Goal: Information Seeking & Learning: Check status

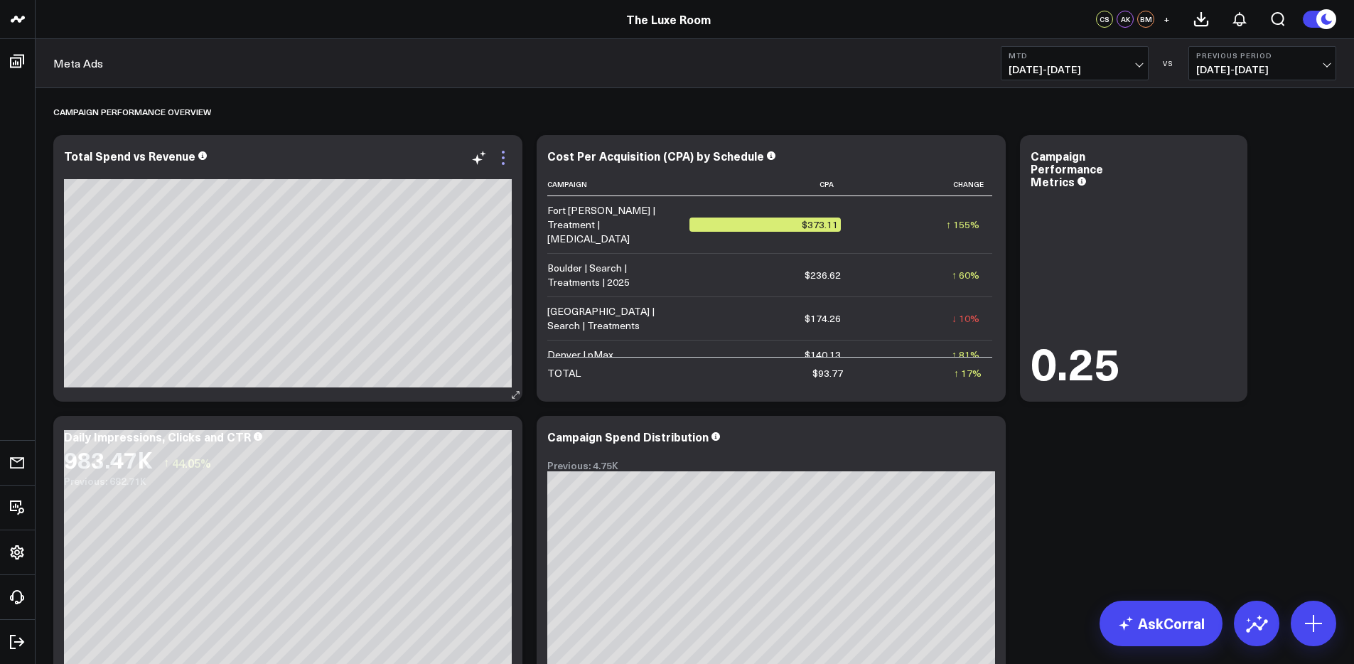
click at [503, 158] on icon at bounding box center [503, 157] width 3 height 3
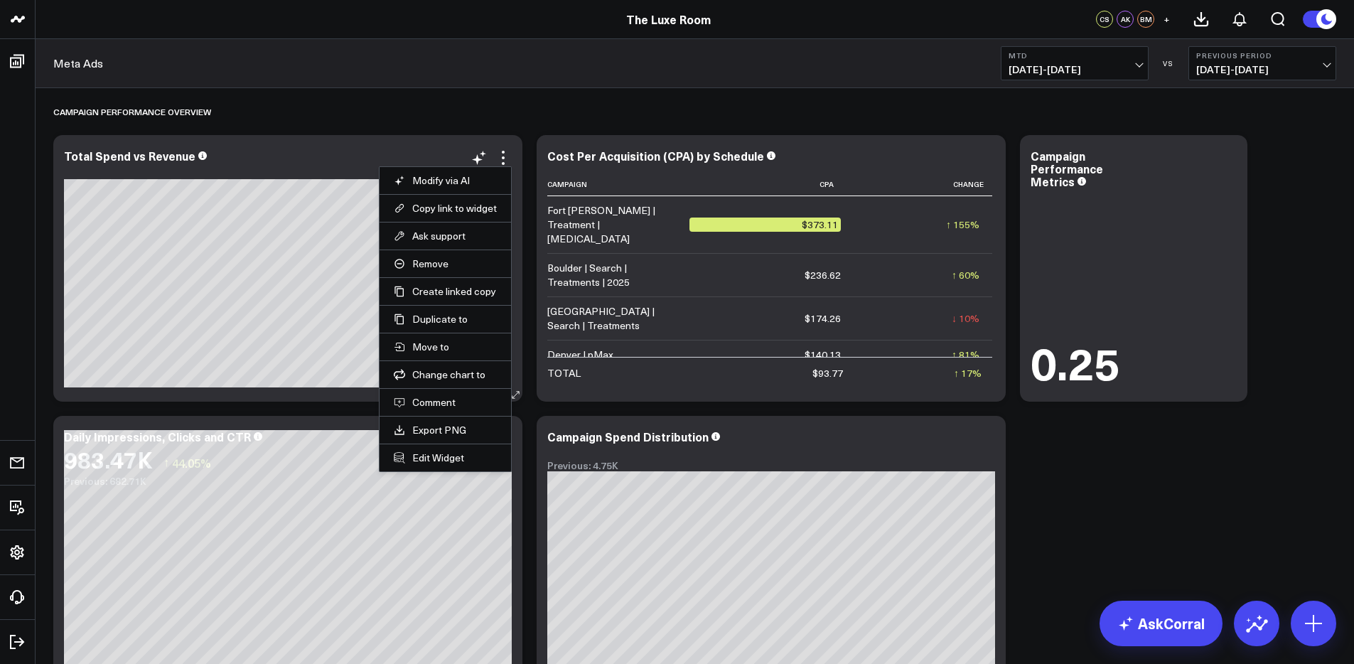
click at [364, 158] on div "Total Spend vs Revenue" at bounding box center [288, 155] width 448 height 13
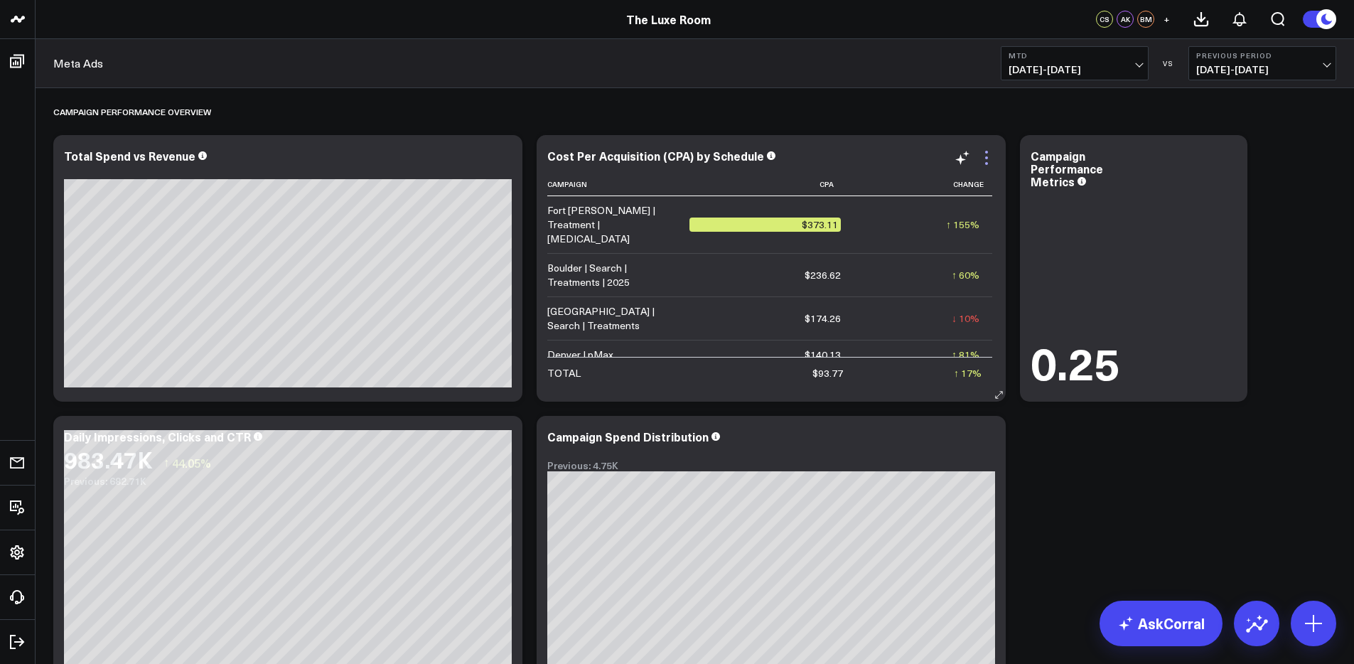
click at [987, 159] on icon at bounding box center [986, 157] width 3 height 3
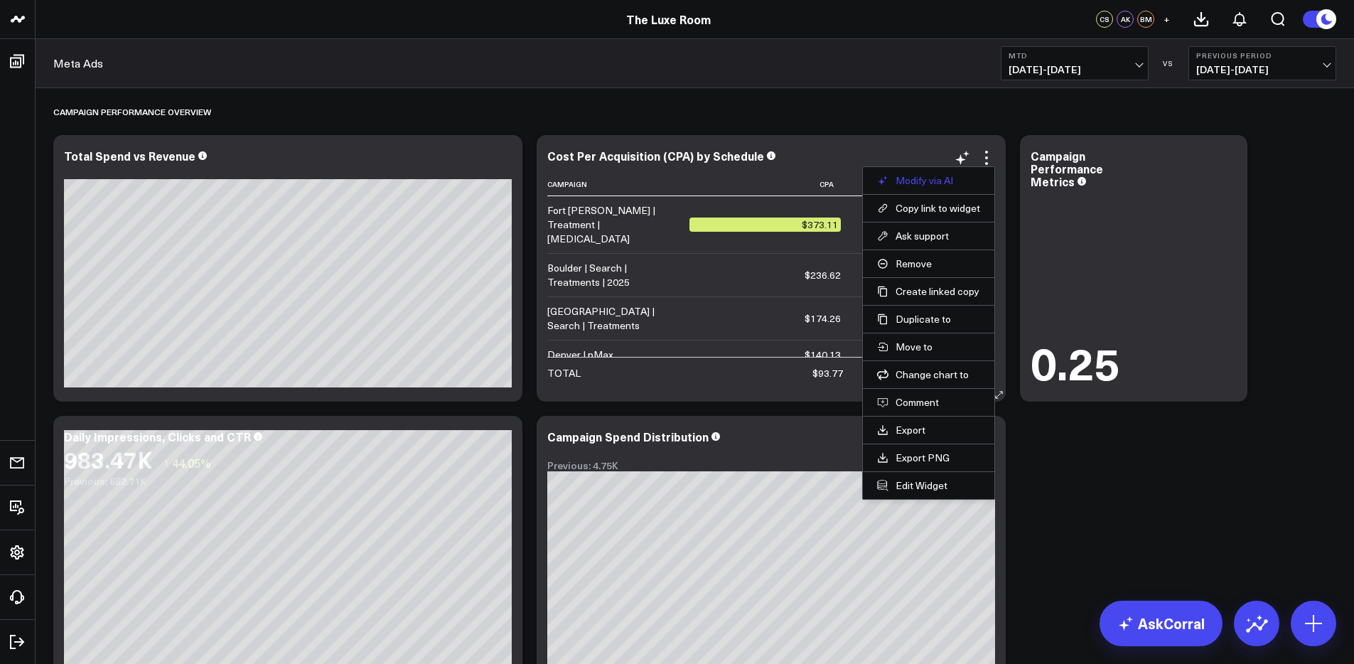
click at [913, 182] on button "Modify via AI" at bounding box center [928, 180] width 103 height 13
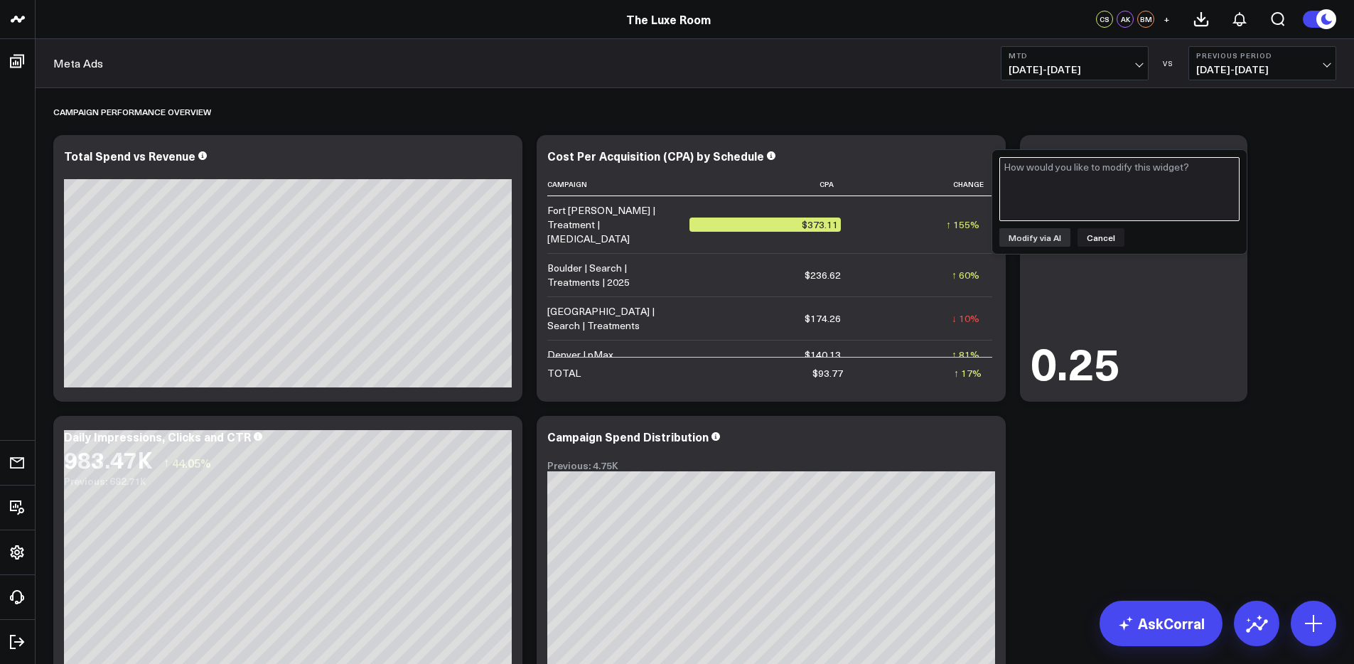
click at [1021, 173] on textarea at bounding box center [1119, 189] width 240 height 64
type textarea "add total comnversions to this"
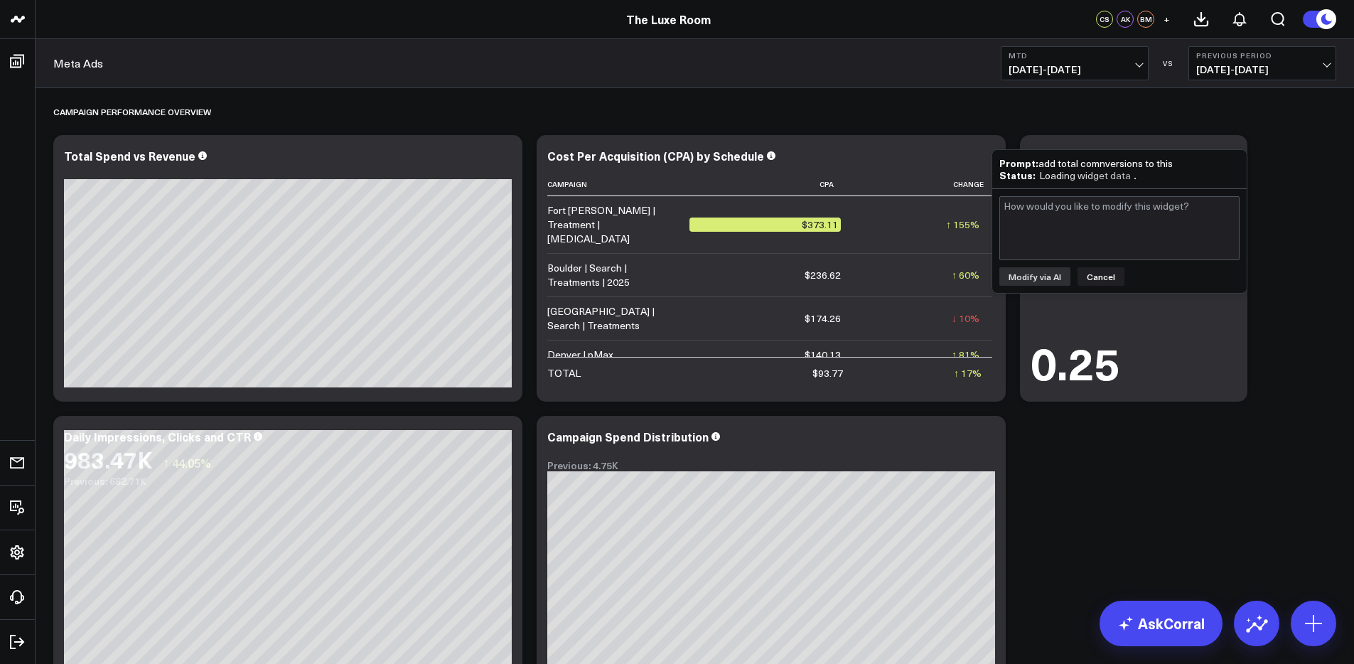
click at [1318, 22] on circle at bounding box center [1326, 19] width 20 height 20
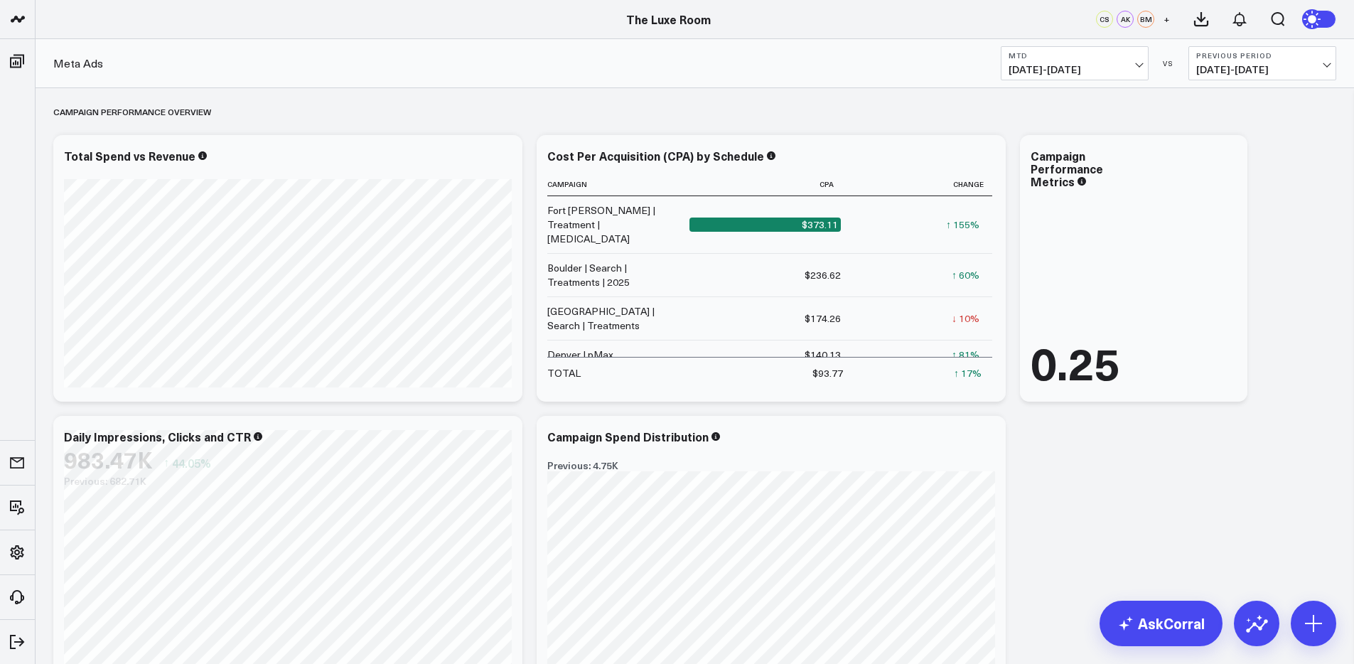
click at [1318, 22] on icon at bounding box center [1314, 19] width 16 height 16
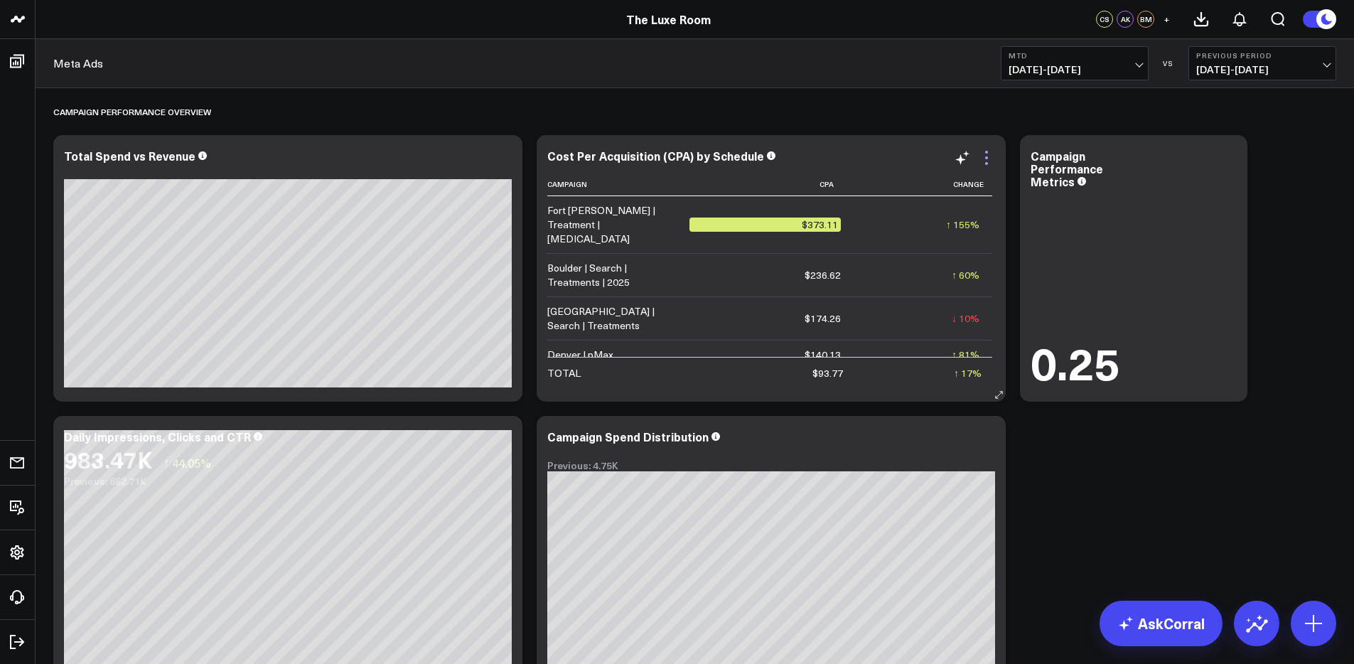
click at [984, 156] on icon at bounding box center [986, 157] width 17 height 17
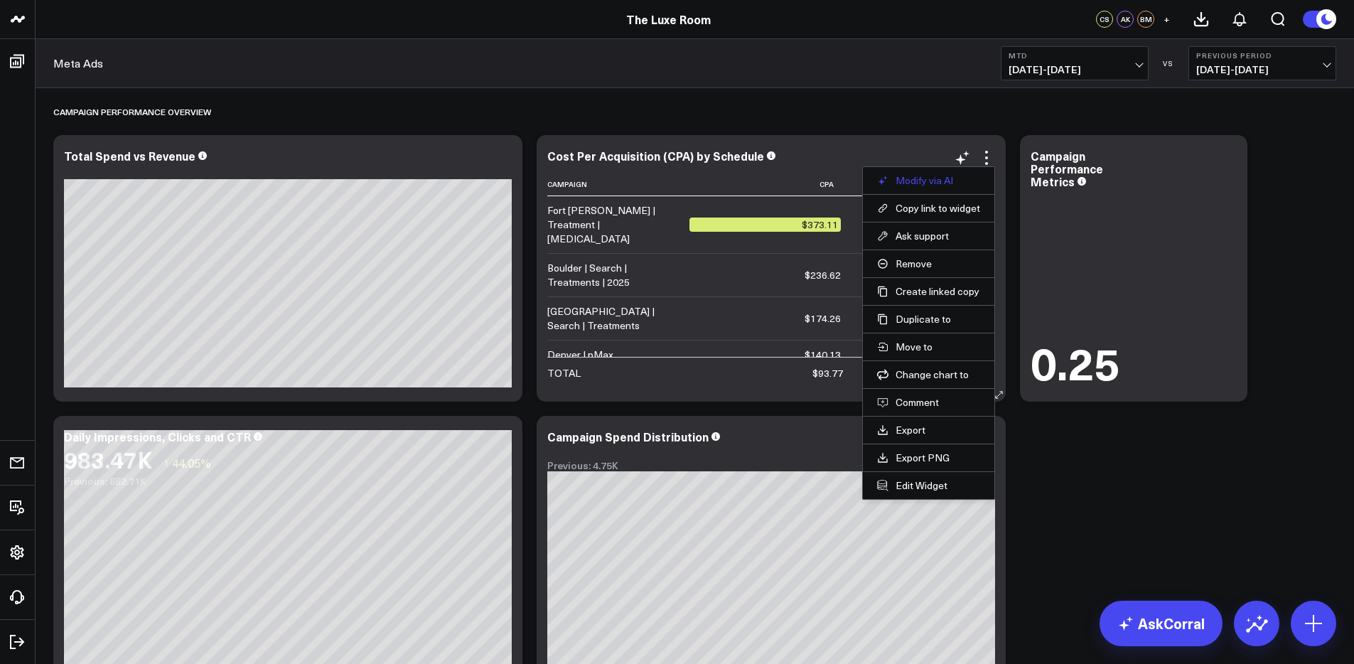
click at [946, 177] on button "Modify via AI" at bounding box center [928, 180] width 103 height 13
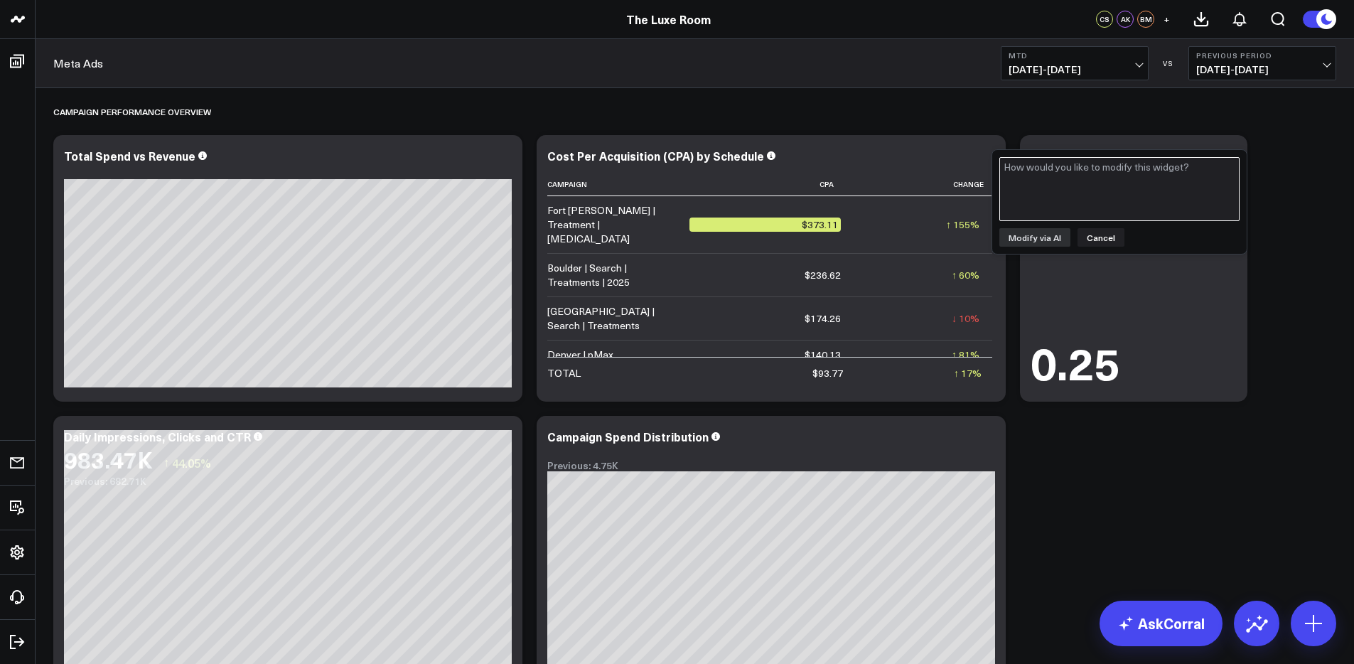
click at [1041, 186] on textarea at bounding box center [1119, 189] width 240 height 64
type textarea "Add total conversions to this"
click at [1031, 238] on button "Modify via AI" at bounding box center [1034, 237] width 71 height 18
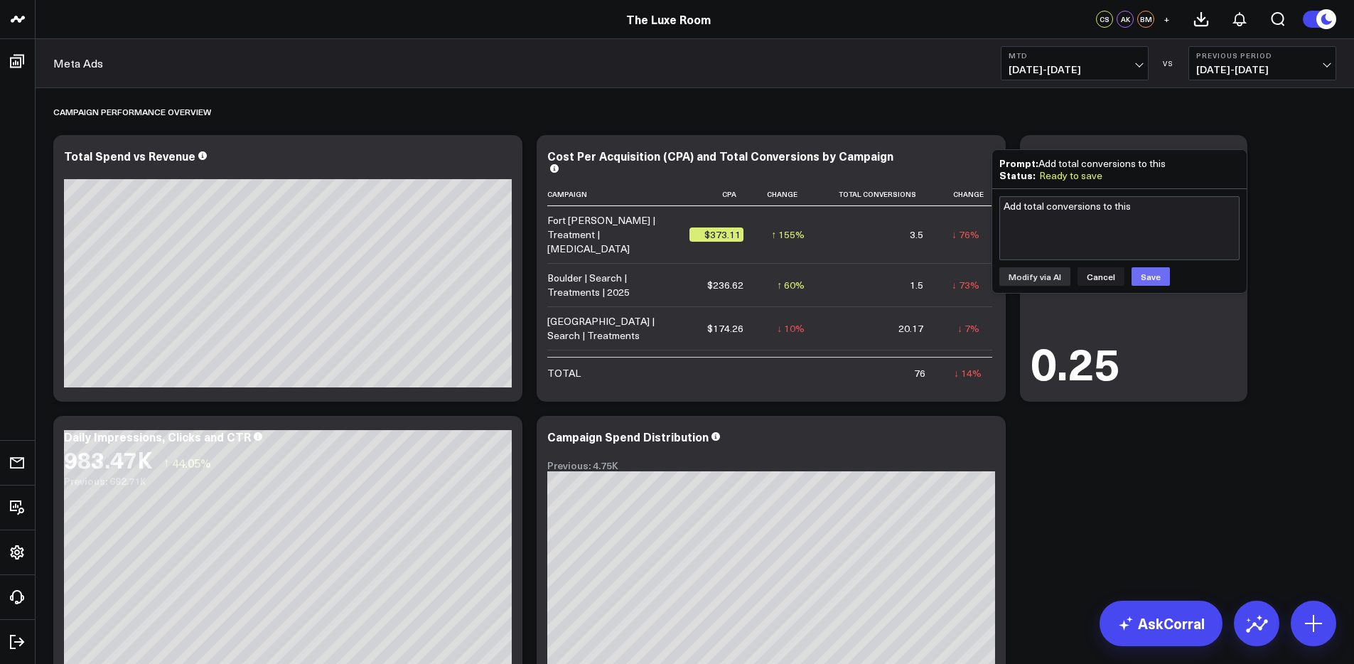
click at [1151, 280] on button "Save" at bounding box center [1151, 276] width 38 height 18
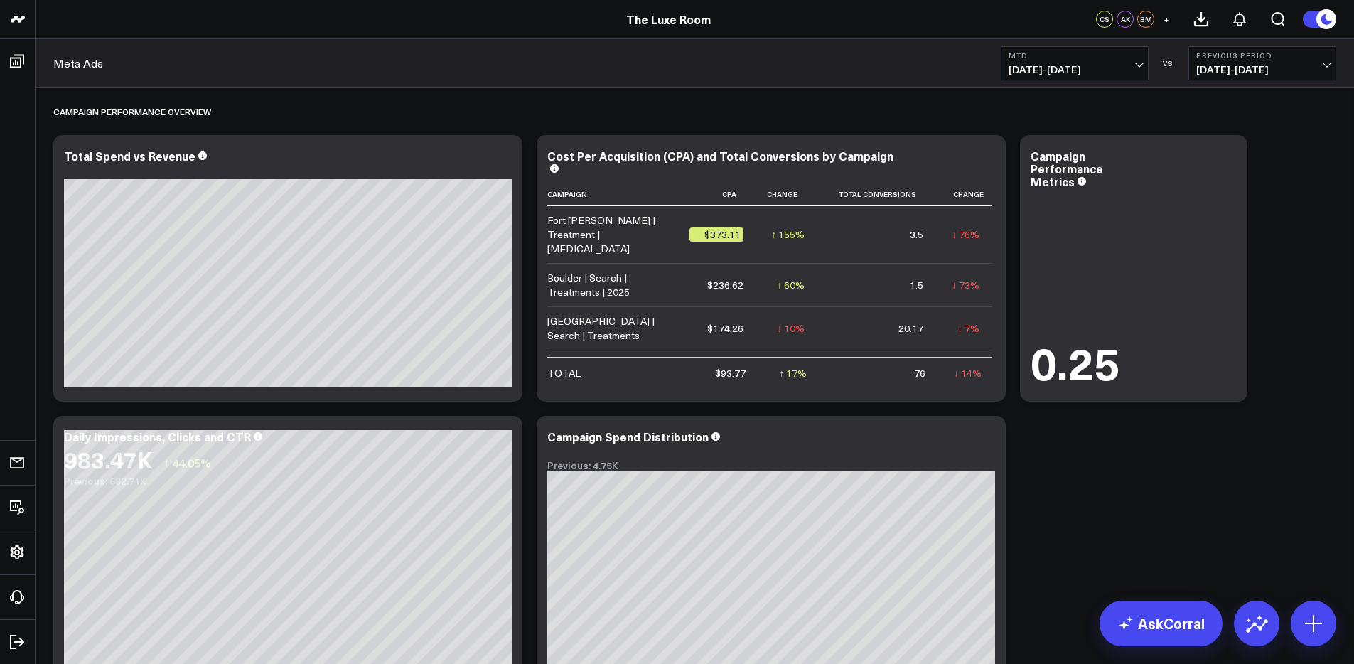
click at [1097, 69] on span "[DATE] - [DATE]" at bounding box center [1075, 69] width 132 height 11
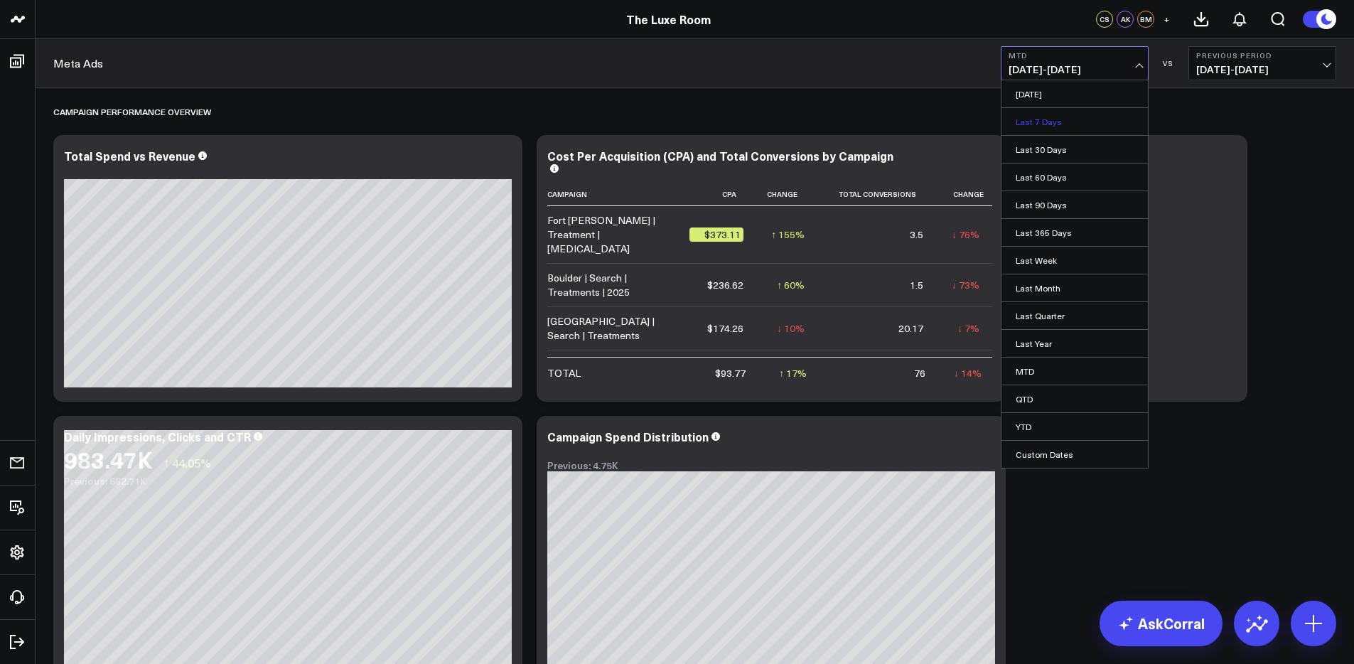
click at [1064, 122] on link "Last 7 Days" at bounding box center [1074, 121] width 146 height 27
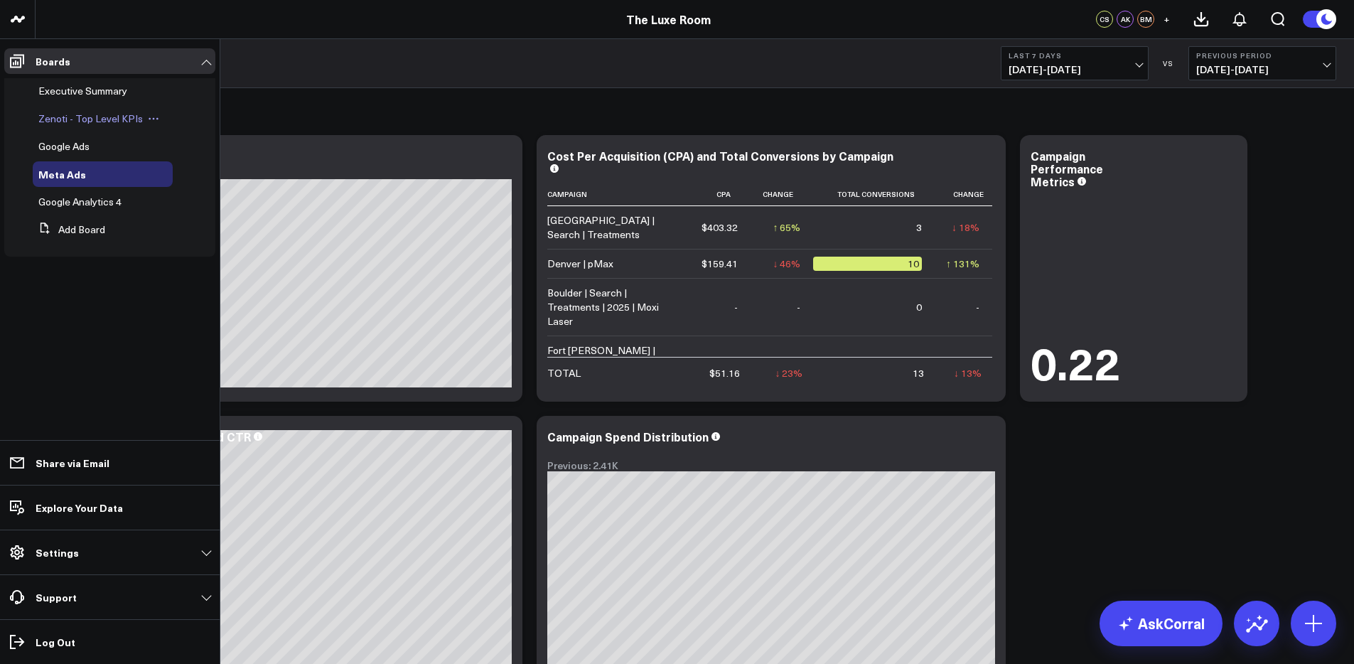
click at [78, 115] on span "Zenoti - Top Level KPIs" at bounding box center [90, 119] width 104 height 14
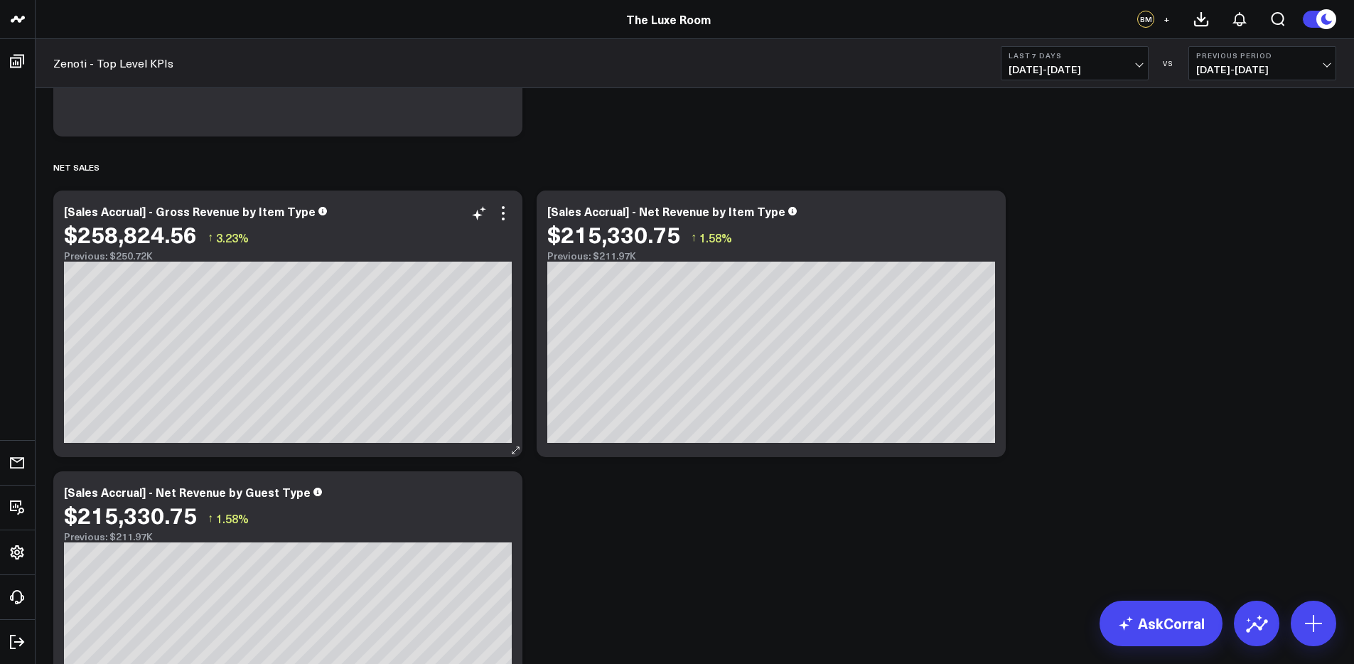
scroll to position [294, 0]
click at [1079, 69] on span "[DATE] - [DATE]" at bounding box center [1075, 69] width 132 height 11
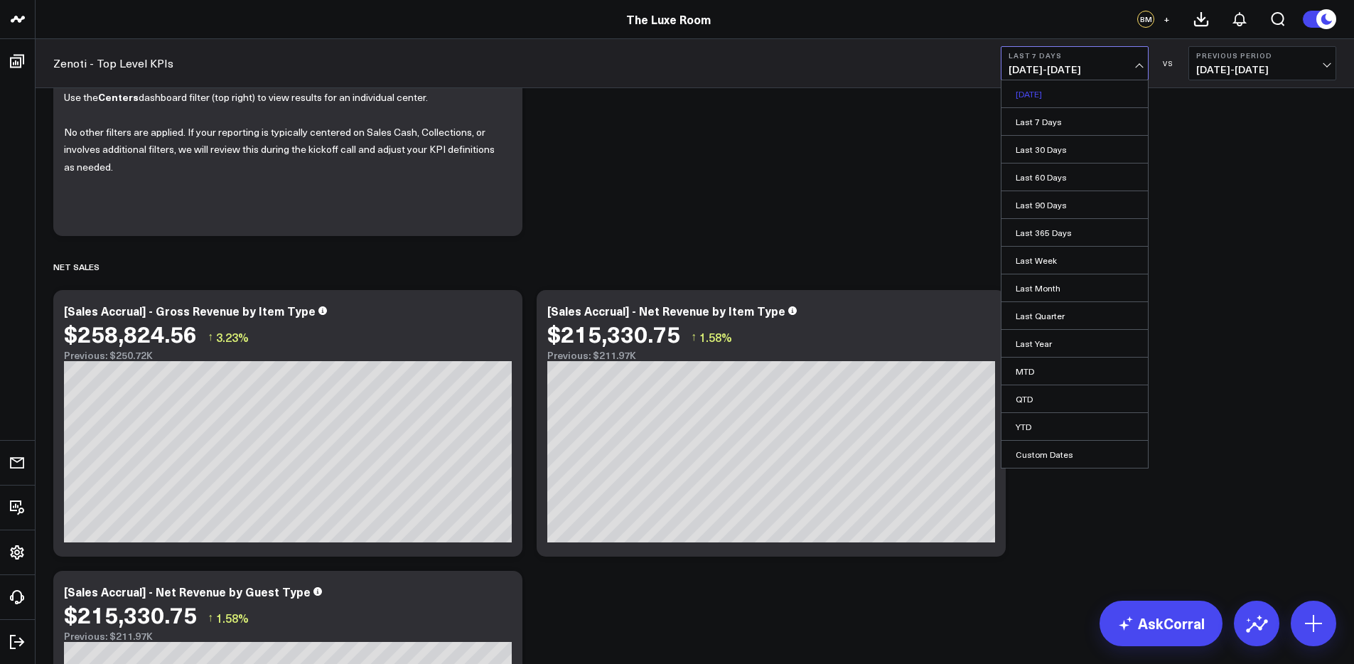
scroll to position [178, 0]
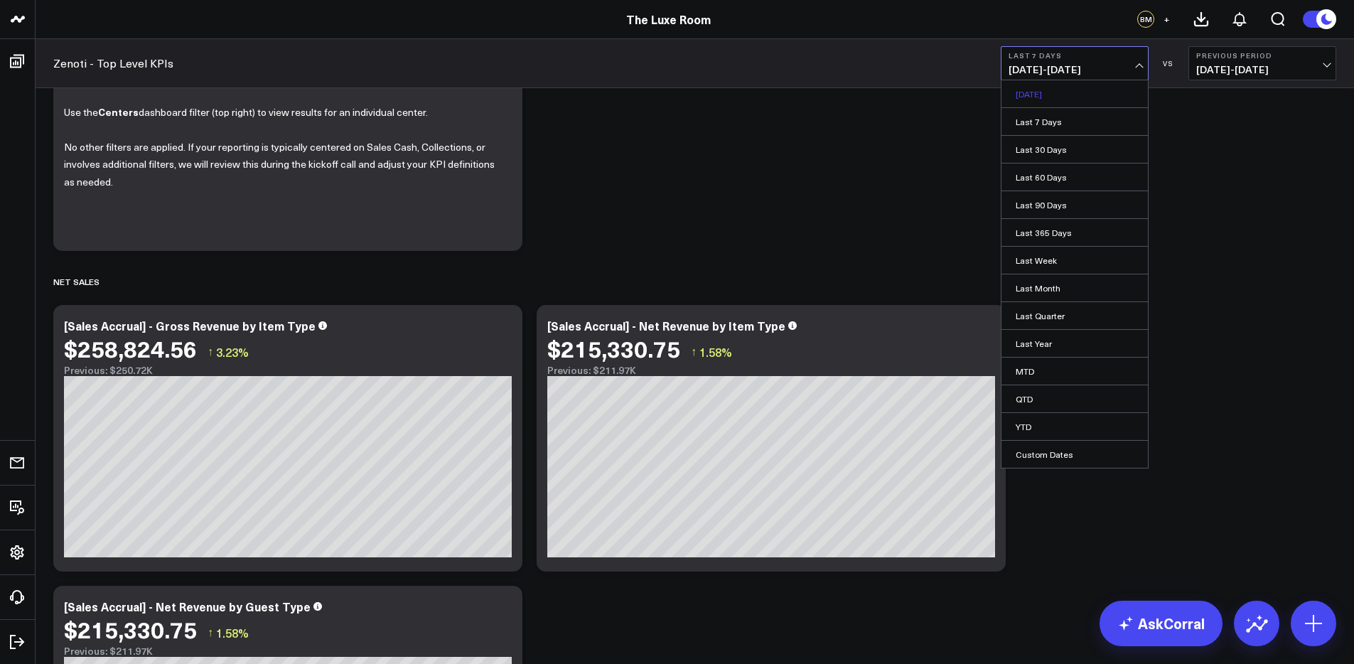
click at [1035, 99] on link "[DATE]" at bounding box center [1074, 93] width 146 height 27
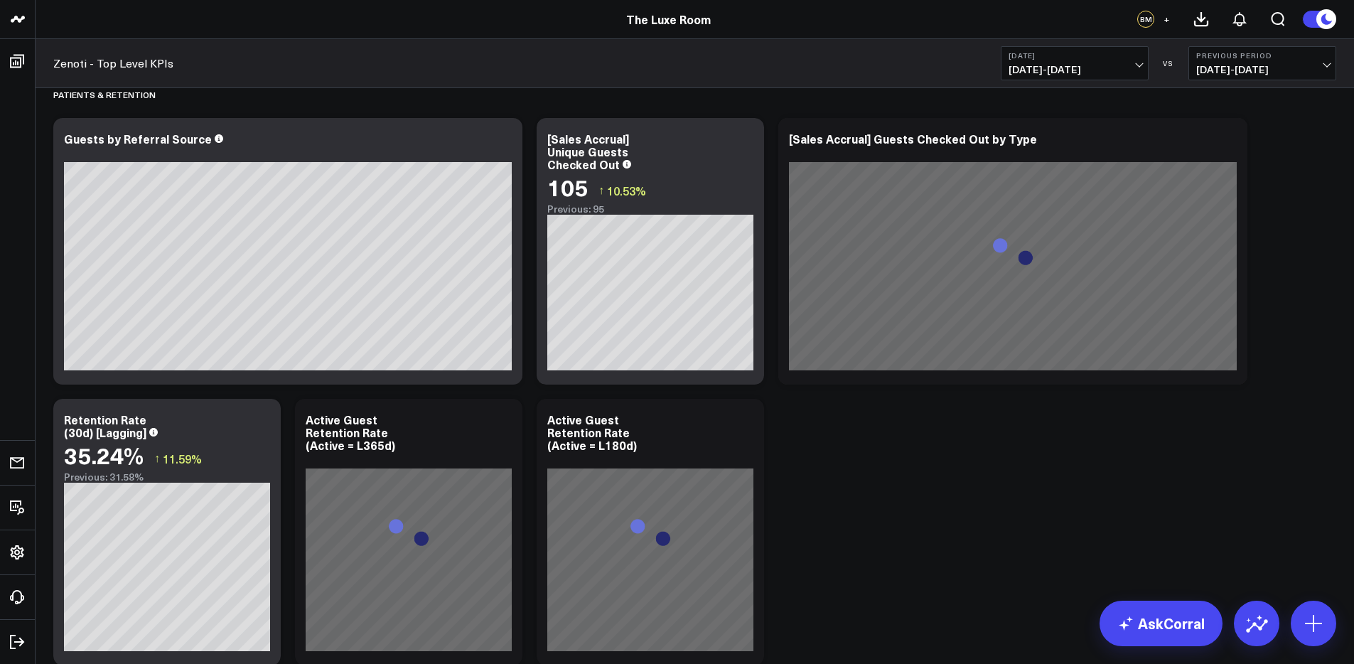
scroll to position [3840, 0]
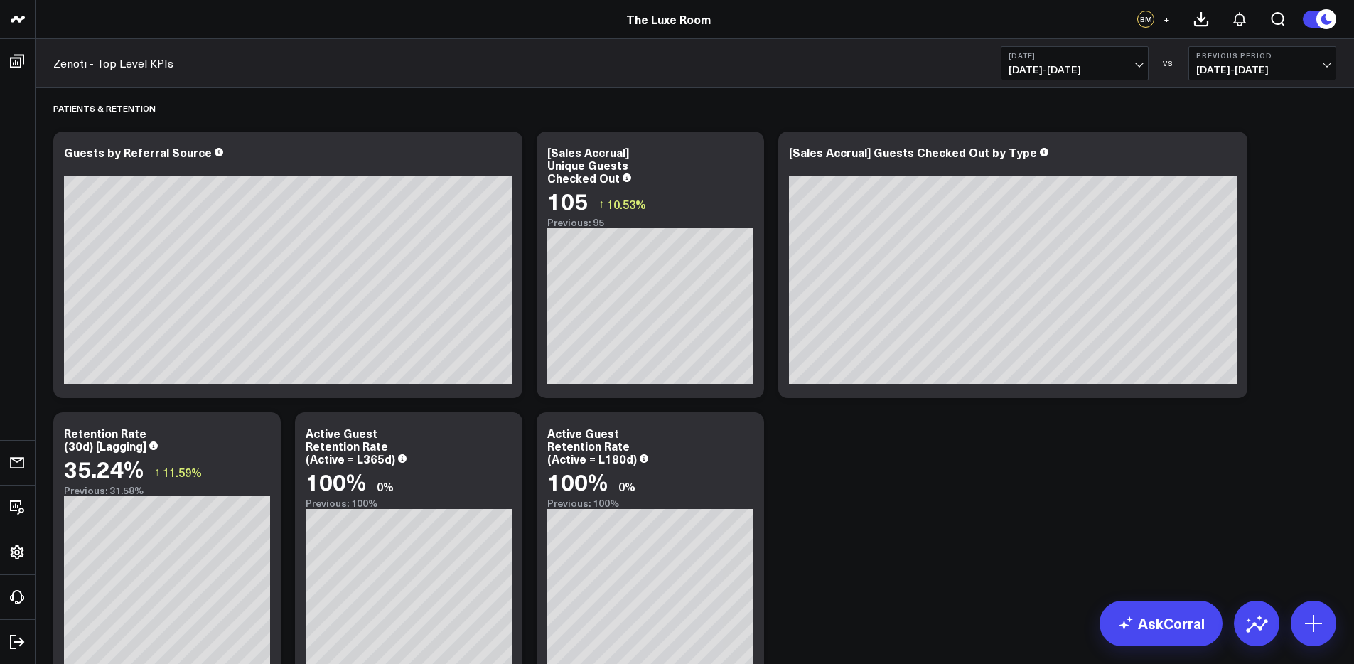
click at [1087, 64] on span "[DATE] - [DATE]" at bounding box center [1075, 69] width 132 height 11
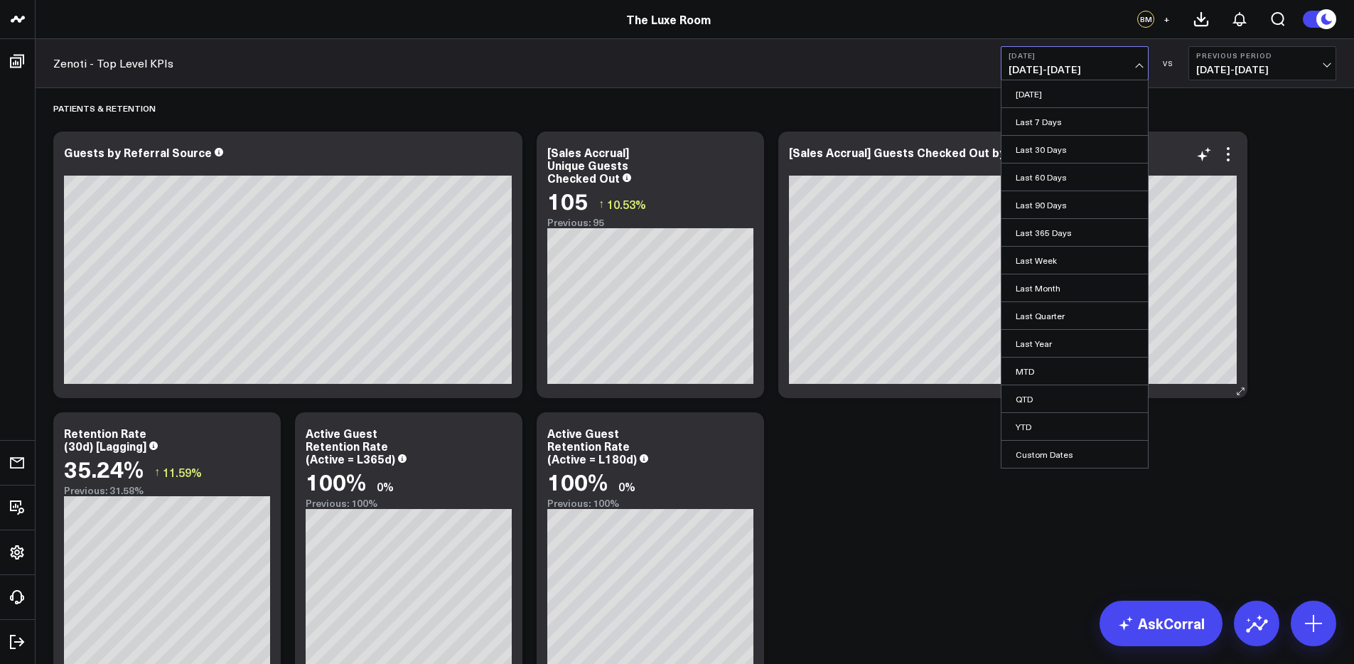
click at [1048, 122] on link "Last 7 Days" at bounding box center [1074, 121] width 146 height 27
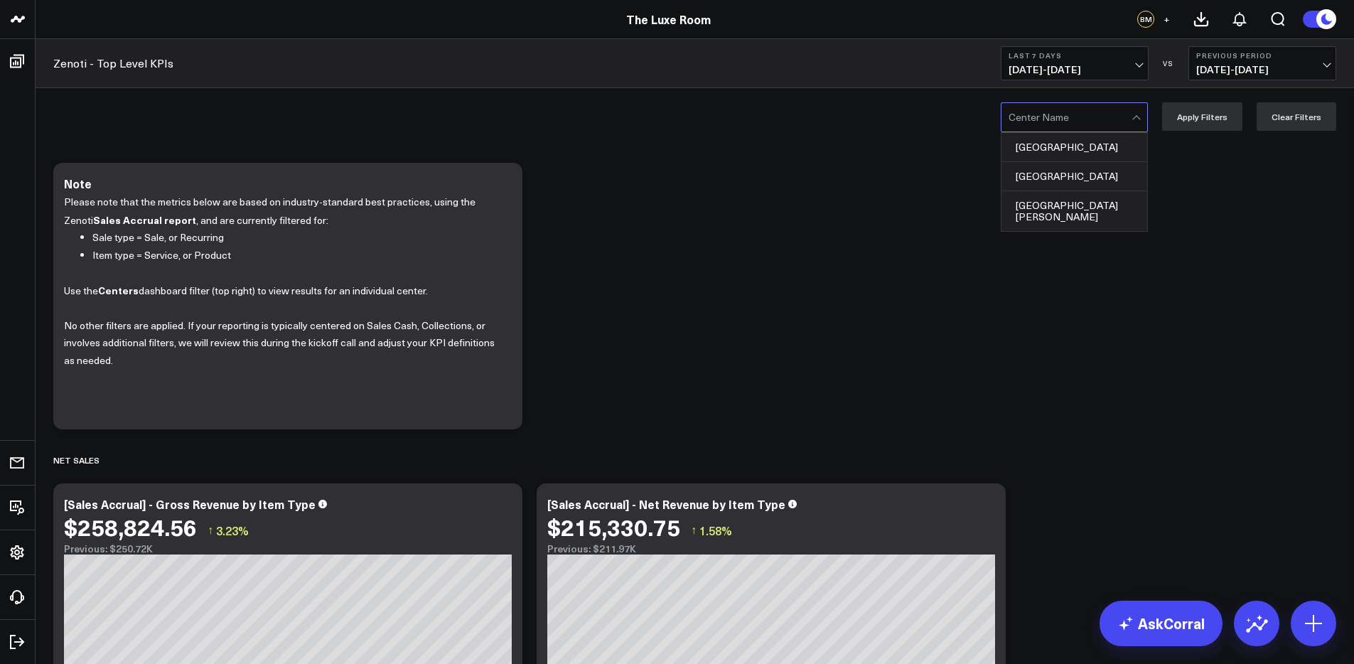
click at [1095, 122] on div at bounding box center [1070, 117] width 123 height 28
click at [1072, 178] on div "[GEOGRAPHIC_DATA]" at bounding box center [1074, 176] width 146 height 29
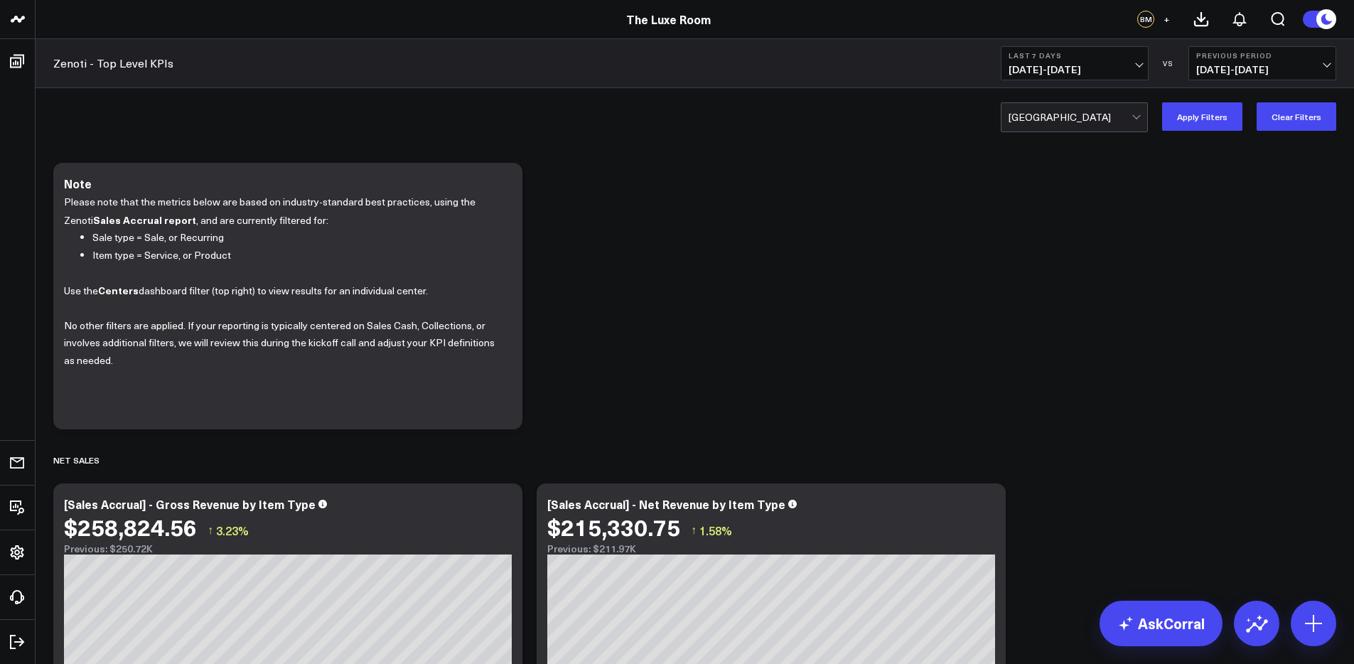
click at [1078, 55] on b "Last 7 Days" at bounding box center [1075, 55] width 132 height 9
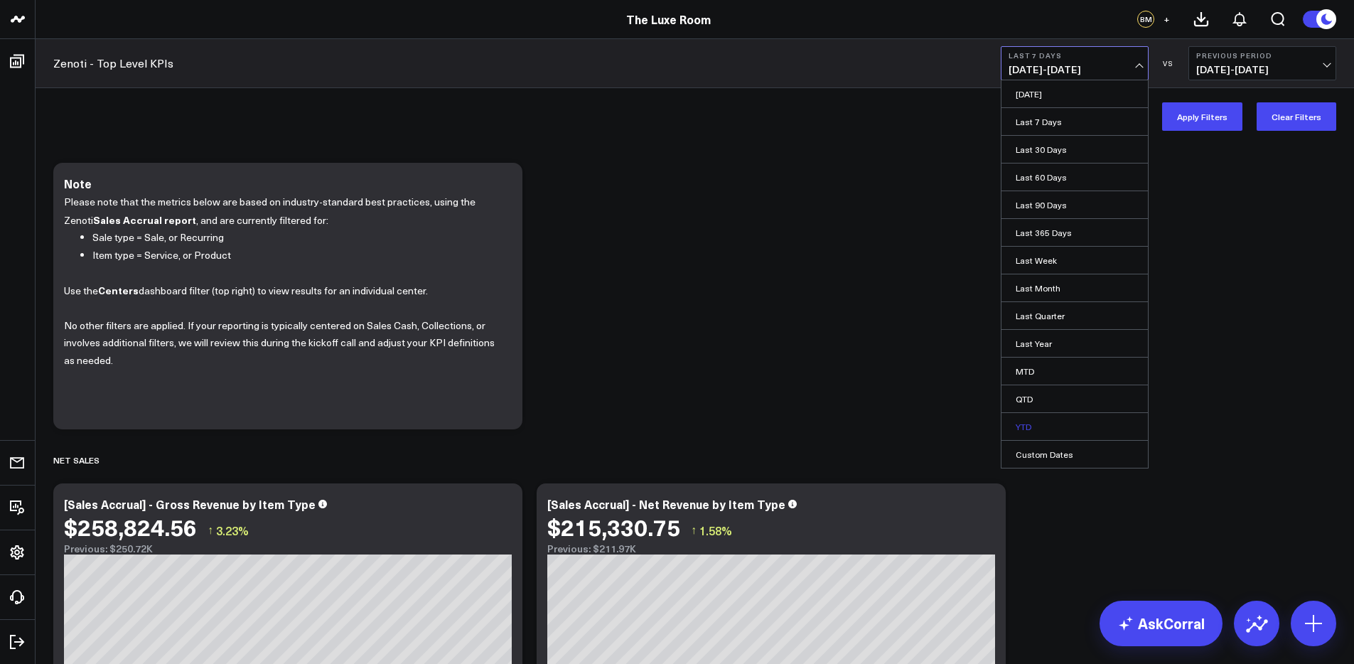
click at [1042, 424] on link "YTD" at bounding box center [1074, 426] width 146 height 27
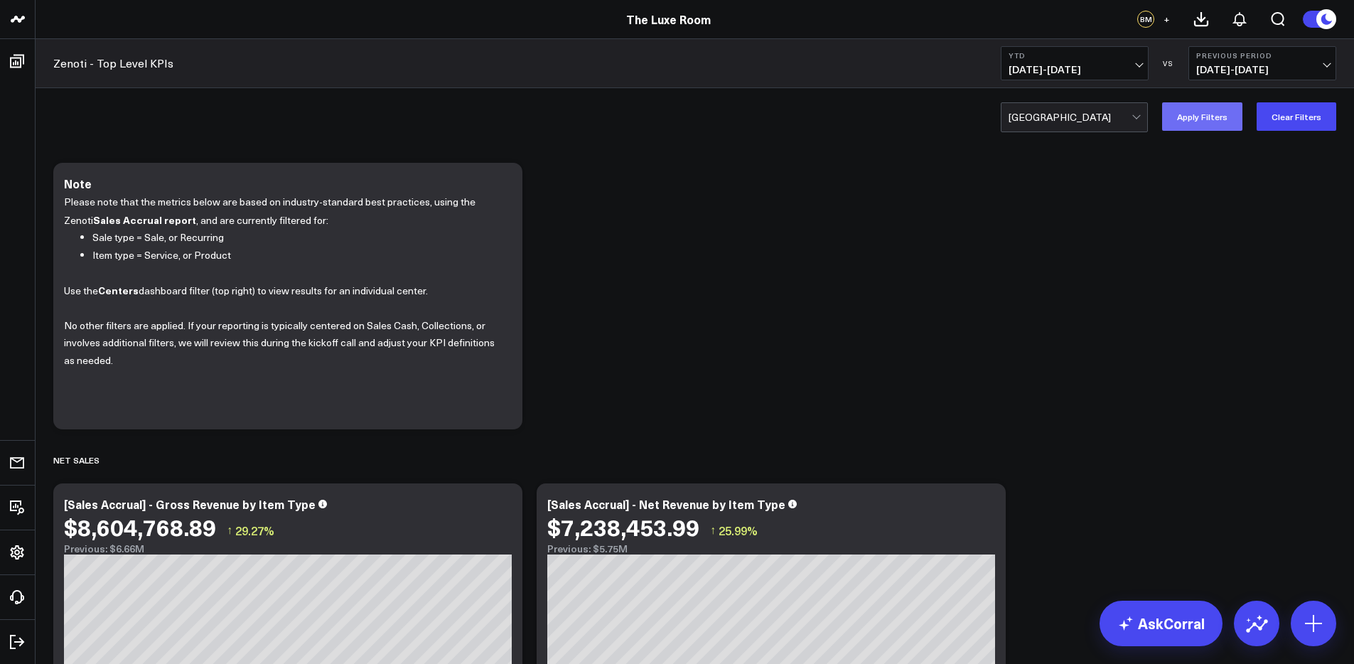
click at [1189, 109] on button "Apply Filters" at bounding box center [1202, 116] width 80 height 28
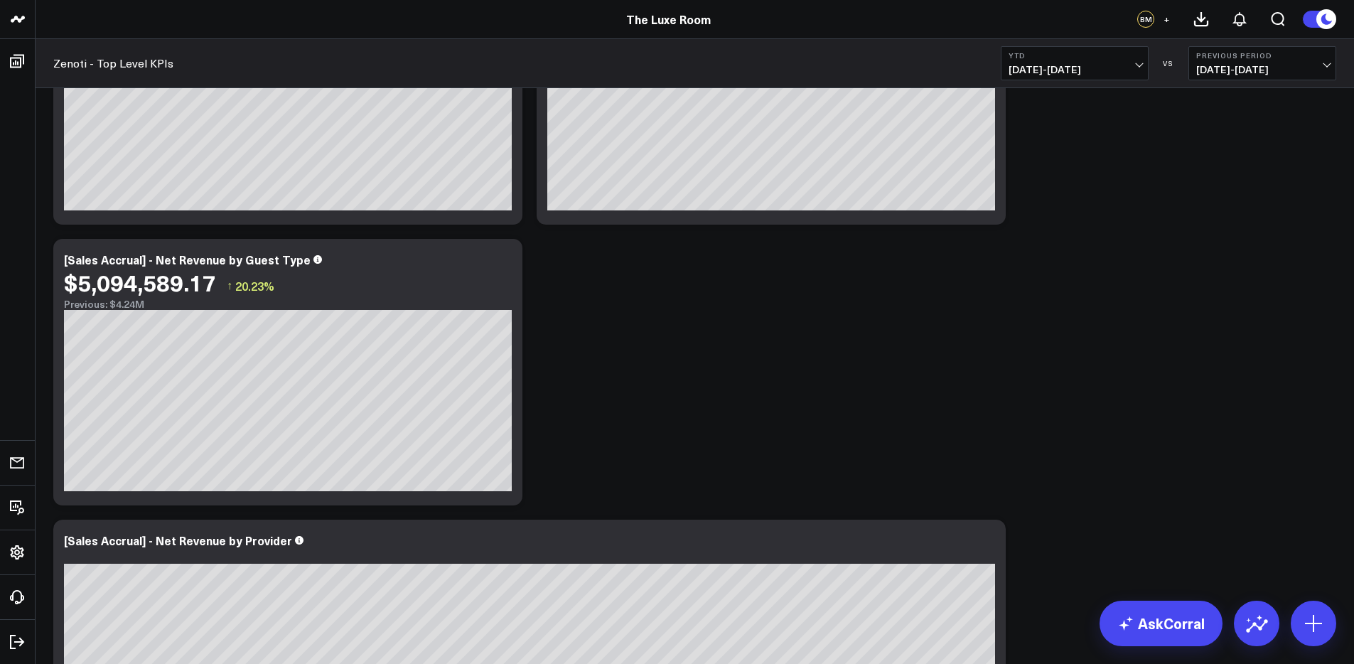
scroll to position [518, 0]
